Goal: Task Accomplishment & Management: Use online tool/utility

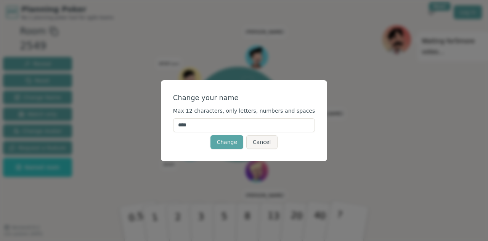
click at [266, 120] on input "****" at bounding box center [244, 125] width 142 height 14
type input "*"
type input "*******"
click button "Change" at bounding box center [227, 142] width 33 height 14
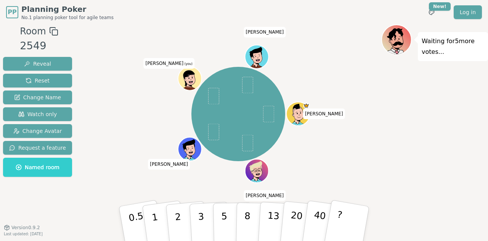
click at [382, 119] on div "Waiting for 5 more votes..." at bounding box center [435, 129] width 107 height 210
click at [192, 79] on icon at bounding box center [190, 78] width 23 height 2
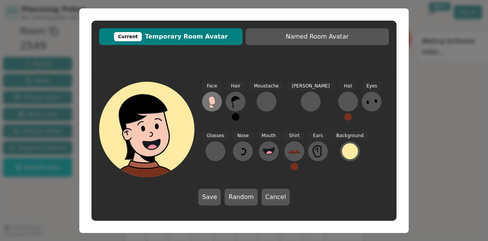
click at [216, 104] on icon at bounding box center [212, 101] width 12 height 12
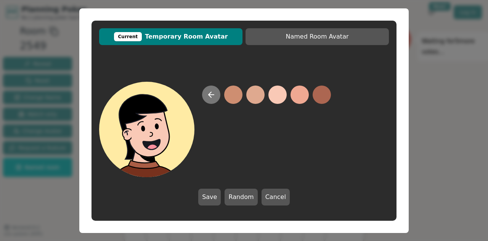
click at [213, 96] on icon at bounding box center [211, 94] width 9 height 9
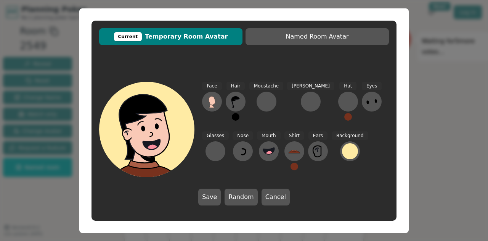
click at [279, 74] on div "Face Hair Moustache [PERSON_NAME] Hat Eyes Glasses Nose Mouth Shirt Ears Backgr…" at bounding box center [244, 143] width 305 height 139
click at [236, 102] on icon at bounding box center [236, 101] width 12 height 12
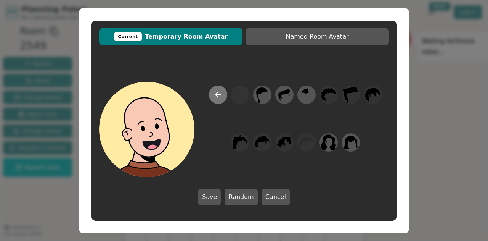
click at [216, 93] on icon at bounding box center [217, 94] width 3 height 5
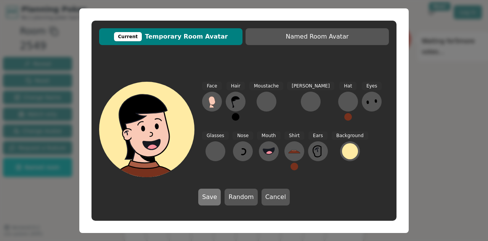
click at [216, 196] on button "Save" at bounding box center [209, 196] width 23 height 17
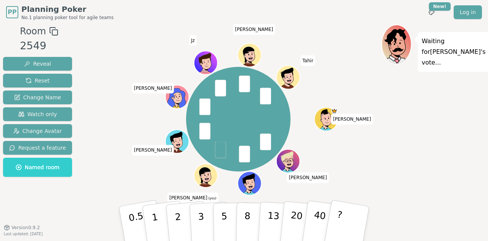
click at [327, 12] on div "PP Planning Poker No.1 planning poker tool for agile teams Toggle theme New! Lo…" at bounding box center [244, 12] width 476 height 24
click at [376, 16] on div "PP Planning Poker No.1 planning poker tool for agile teams Toggle theme New! Lo…" at bounding box center [244, 12] width 476 height 24
click at [226, 217] on p "5" at bounding box center [224, 223] width 6 height 41
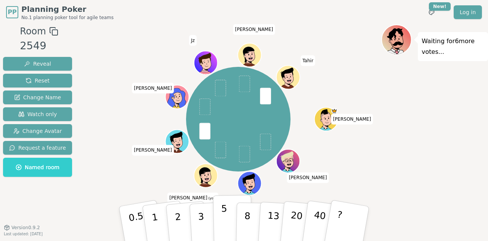
click at [222, 225] on p "5" at bounding box center [224, 223] width 6 height 41
click at [222, 220] on p "5" at bounding box center [224, 223] width 6 height 41
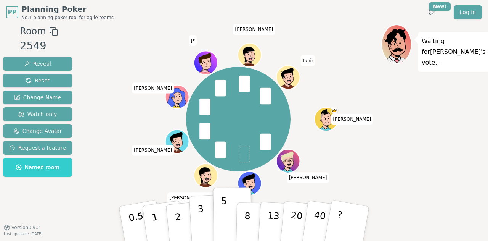
click at [198, 219] on p "3" at bounding box center [202, 224] width 8 height 42
